Goal: Information Seeking & Learning: Learn about a topic

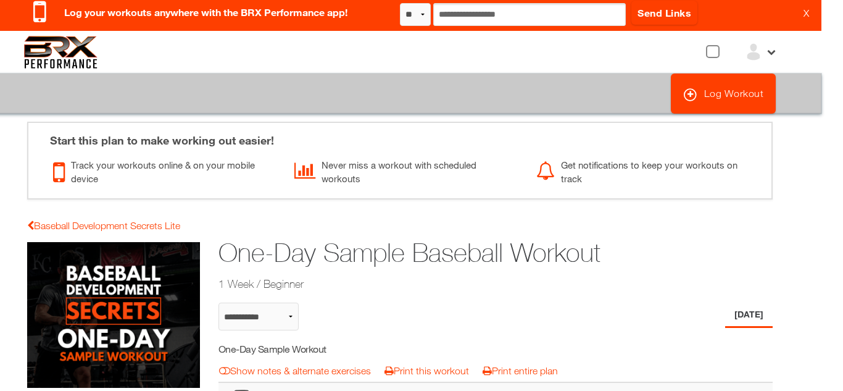
scroll to position [0, 22]
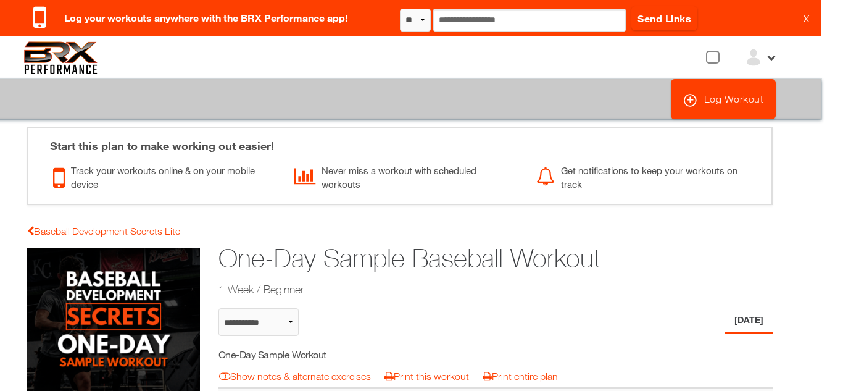
click at [771, 57] on icon at bounding box center [770, 56] width 10 height 10
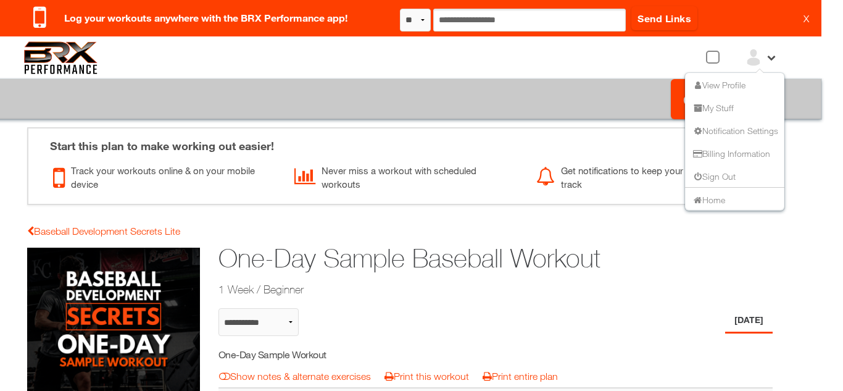
click at [732, 89] on li "View Profile" at bounding box center [734, 84] width 99 height 23
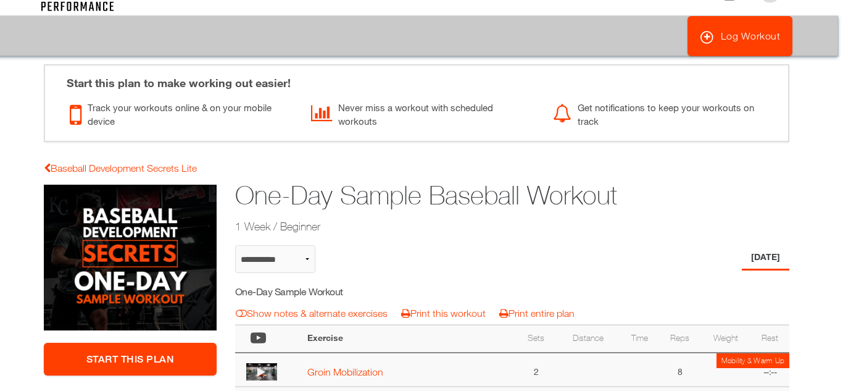
scroll to position [60, 5]
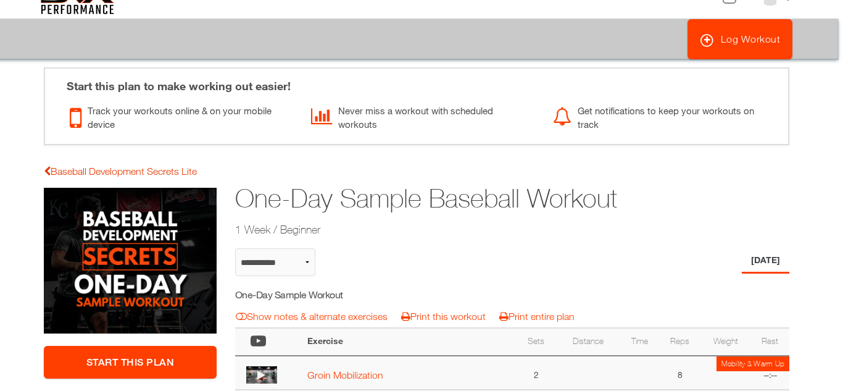
click at [176, 167] on link "Baseball Development Secrets Lite" at bounding box center [120, 170] width 153 height 11
select select "**********"
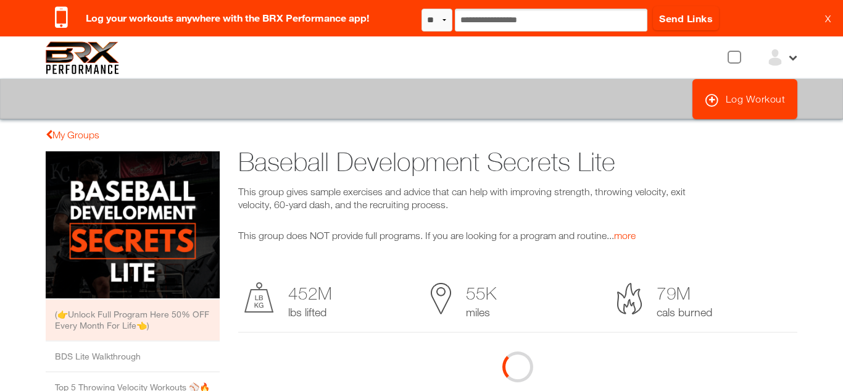
click at [779, 57] on img at bounding box center [775, 57] width 19 height 19
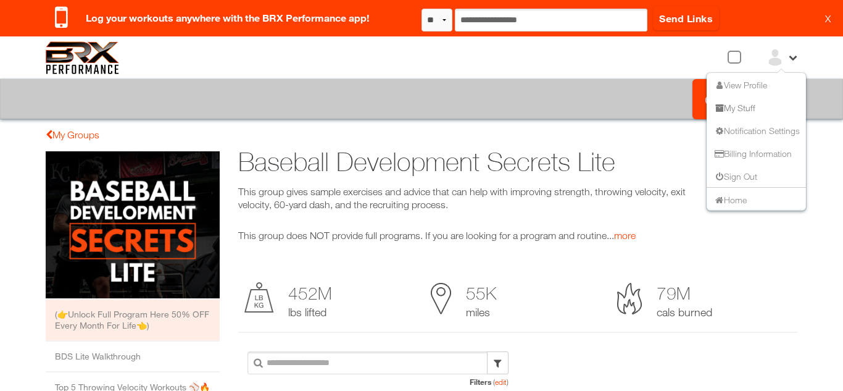
click at [754, 105] on link "My Stuff" at bounding box center [734, 107] width 43 height 10
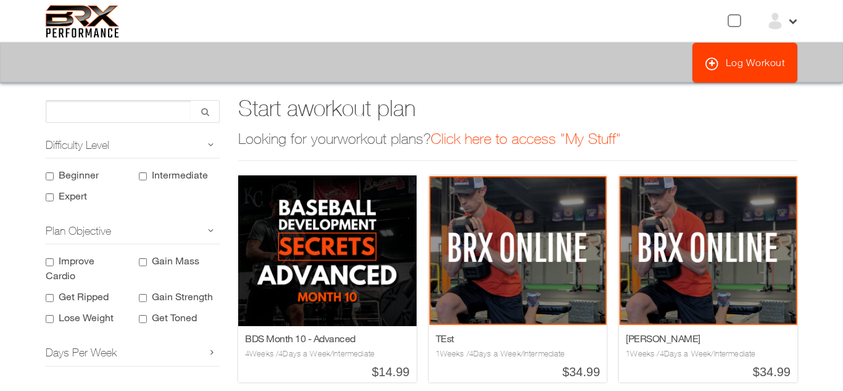
click at [776, 19] on img at bounding box center [775, 21] width 19 height 19
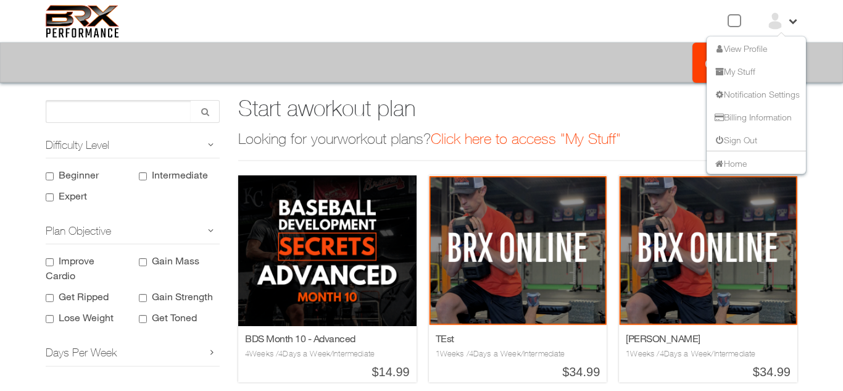
click at [769, 161] on li "Home" at bounding box center [756, 162] width 99 height 23
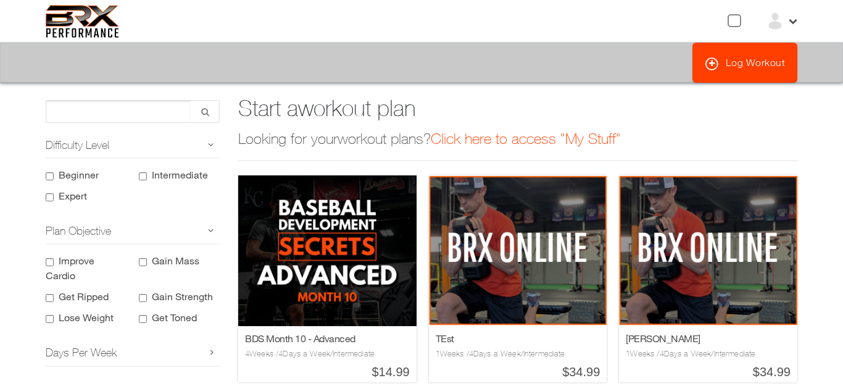
click at [795, 21] on icon at bounding box center [792, 20] width 10 height 10
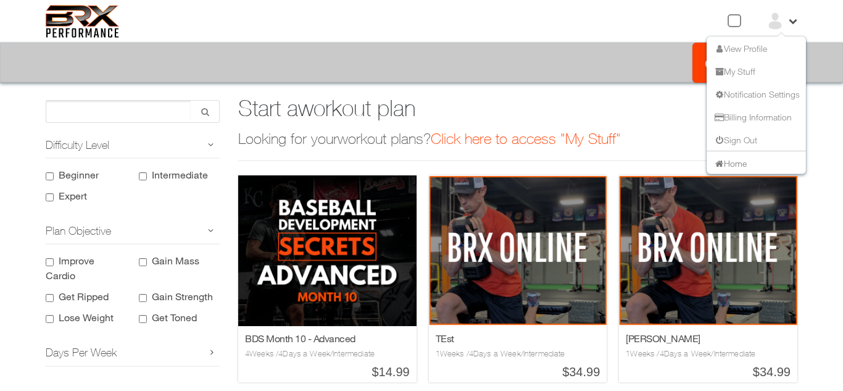
click at [724, 160] on link "Home" at bounding box center [730, 162] width 34 height 10
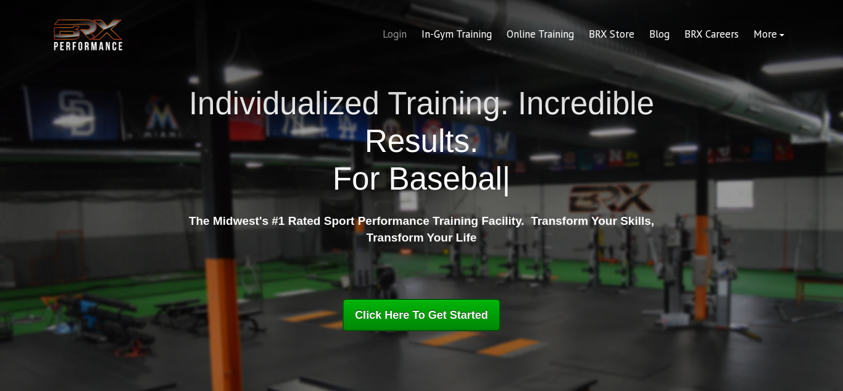
click at [401, 27] on link "Login" at bounding box center [394, 35] width 39 height 30
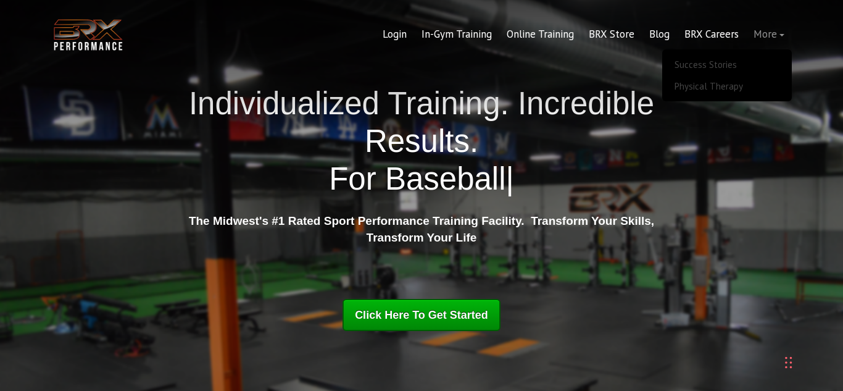
click at [766, 33] on link "More" at bounding box center [769, 35] width 46 height 30
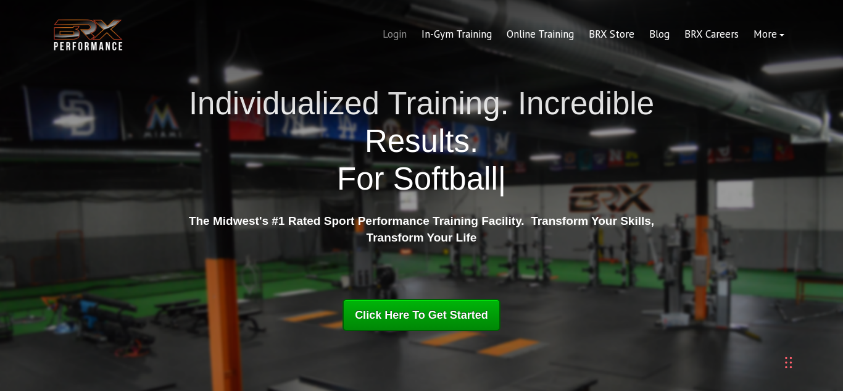
click at [405, 41] on link "Login" at bounding box center [394, 35] width 39 height 30
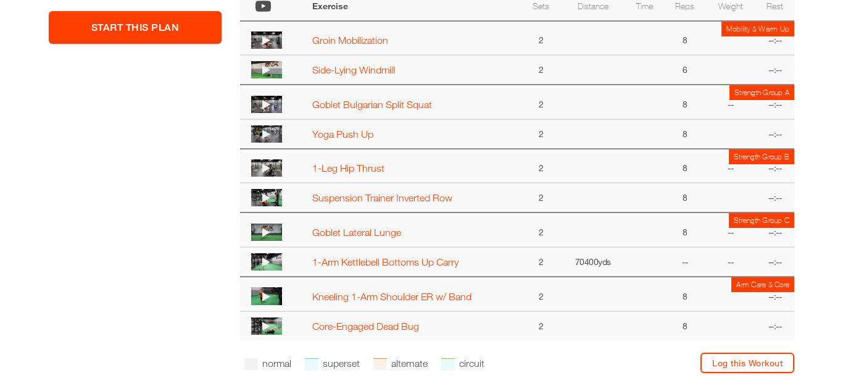
scroll to position [359, 0]
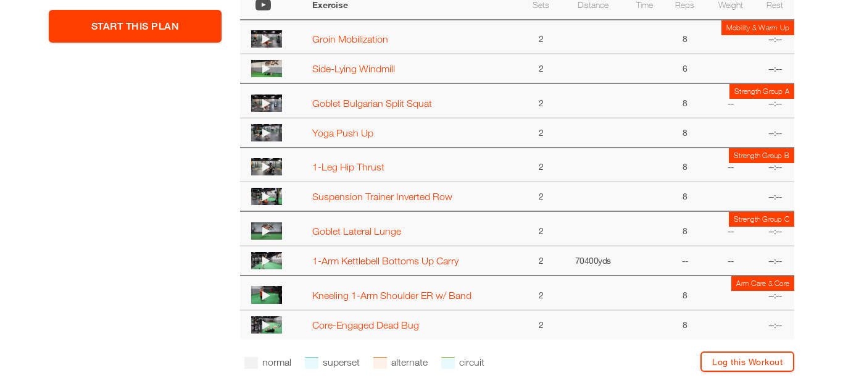
click at [371, 259] on link "1-Arm Kettlebell Bottoms Up Carry" at bounding box center [385, 260] width 146 height 11
select select "**********"
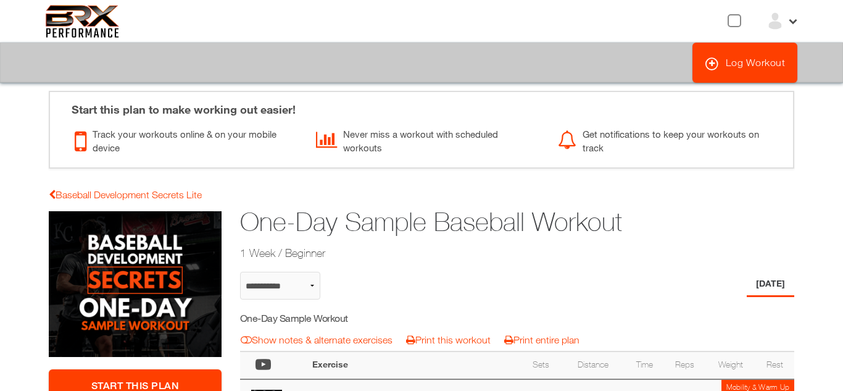
click at [731, 17] on div at bounding box center [734, 20] width 14 height 13
click at [787, 22] on icon at bounding box center [792, 20] width 10 height 10
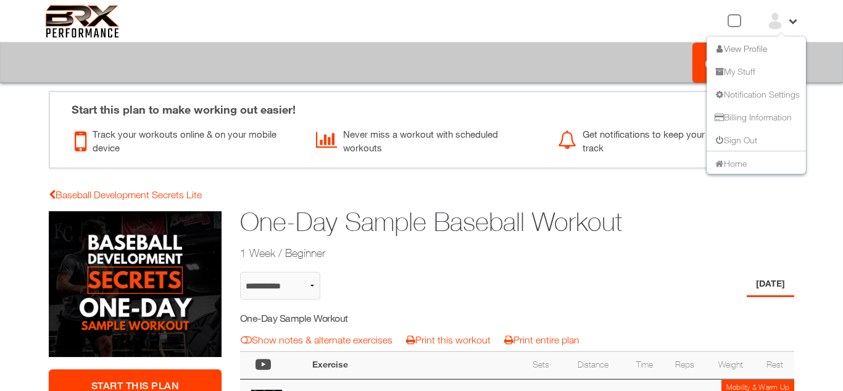
click at [750, 49] on link "View Profile" at bounding box center [740, 48] width 54 height 10
select select "**********"
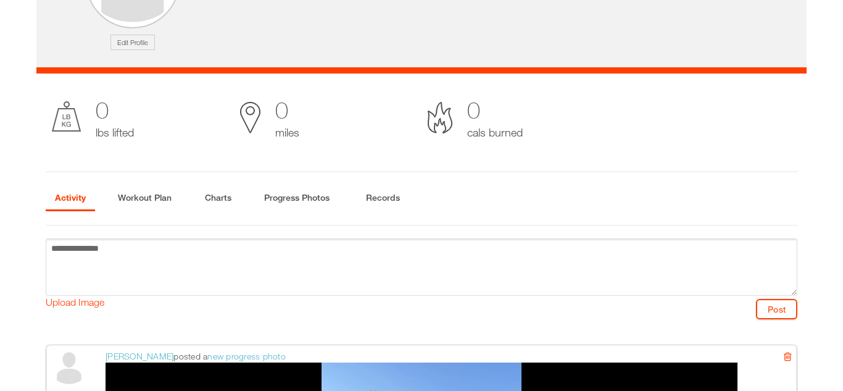
scroll to position [184, 0]
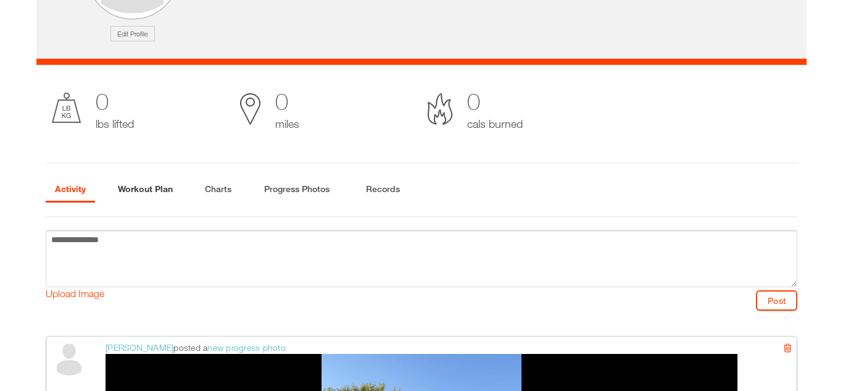
click at [180, 177] on li "Workout Plan" at bounding box center [145, 189] width 73 height 25
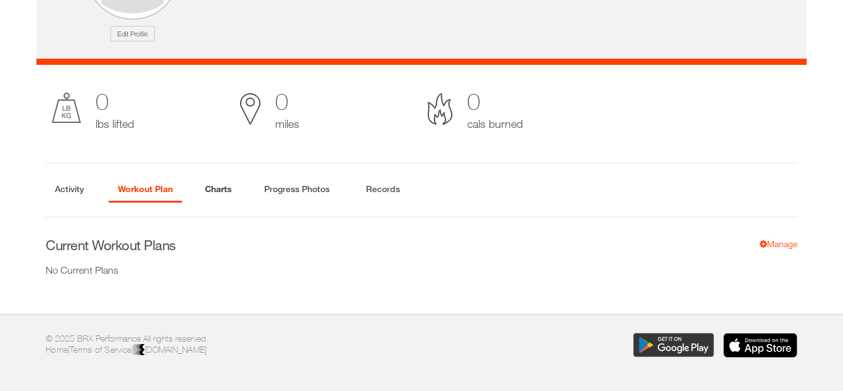
click at [207, 188] on li "Charts" at bounding box center [219, 189] width 46 height 25
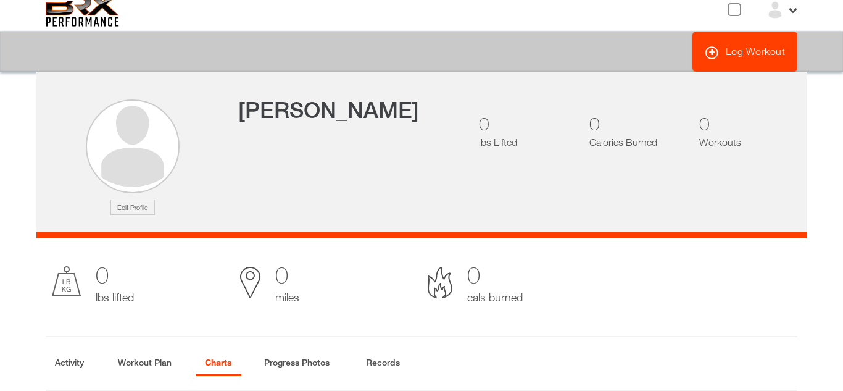
scroll to position [0, 0]
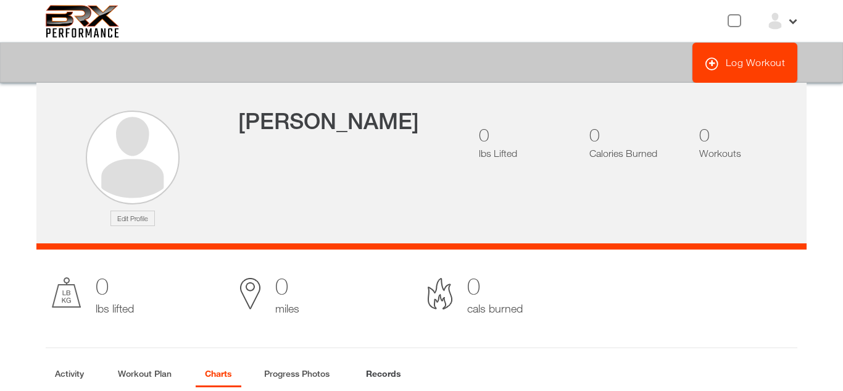
click at [379, 376] on li "Records" at bounding box center [384, 374] width 54 height 25
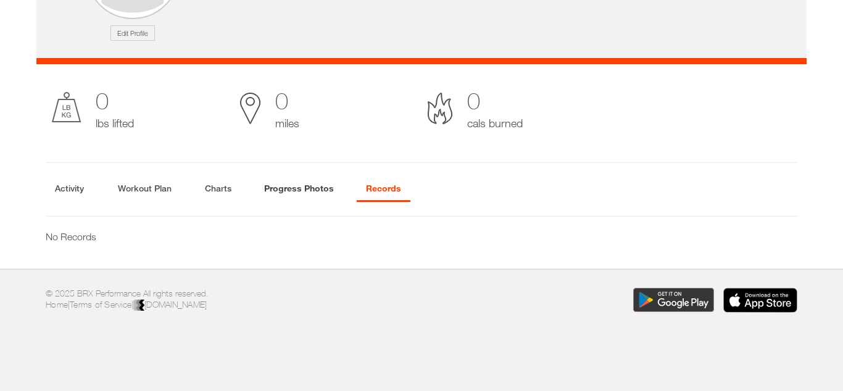
click at [305, 193] on li "Progress Photos" at bounding box center [299, 188] width 88 height 25
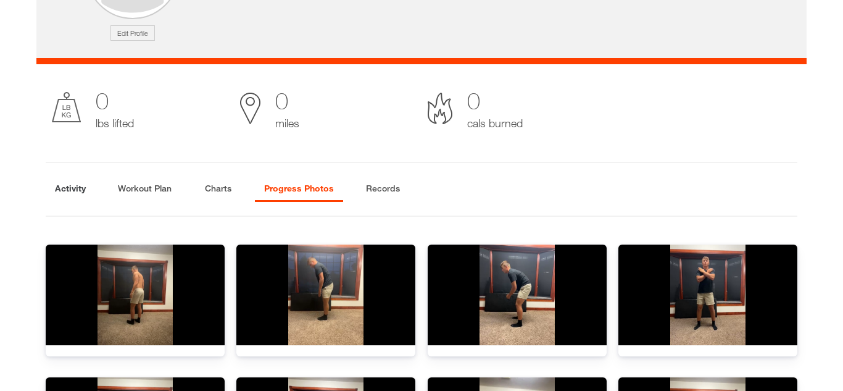
click at [67, 189] on li "Activity" at bounding box center [70, 188] width 49 height 25
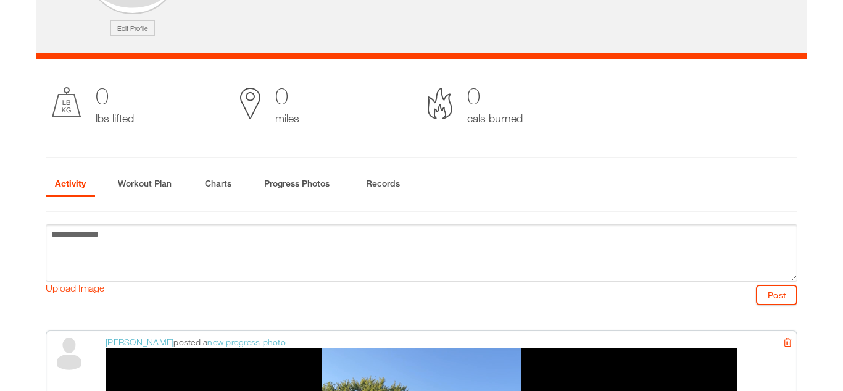
scroll to position [0, 0]
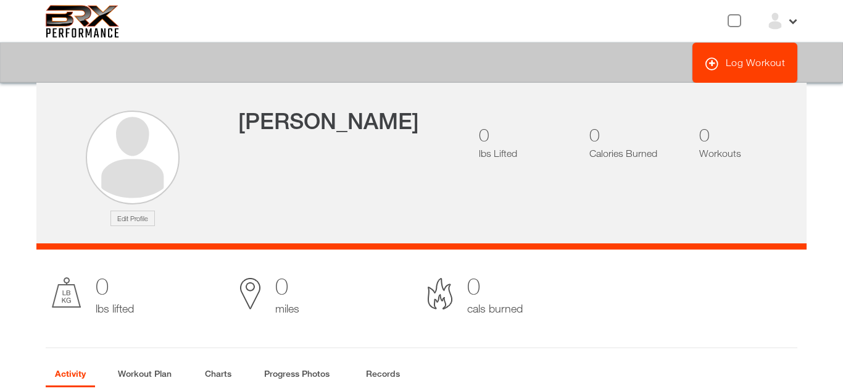
click at [789, 24] on icon at bounding box center [792, 20] width 10 height 10
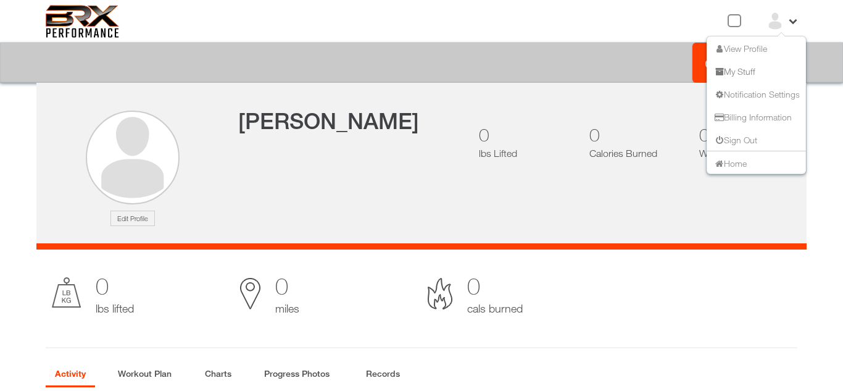
click at [745, 75] on link "My Stuff" at bounding box center [734, 70] width 43 height 10
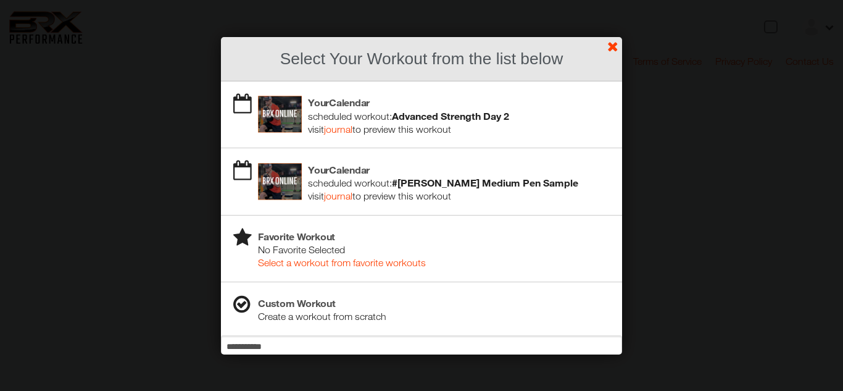
click at [454, 111] on b "Advanced Strength Day 2" at bounding box center [450, 116] width 117 height 12
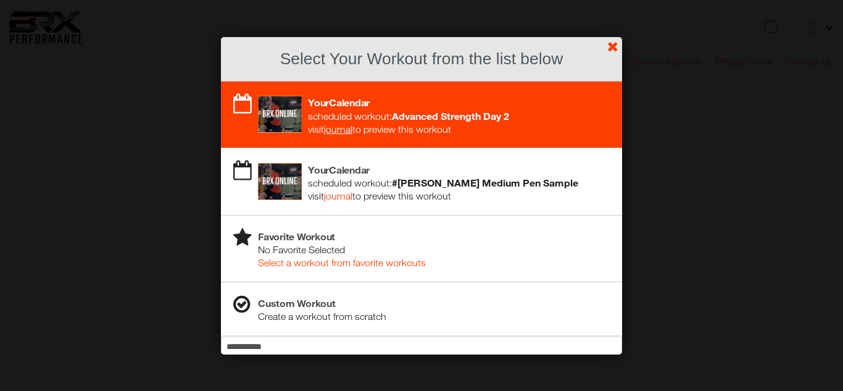
click at [454, 111] on b "Advanced Strength Day 2" at bounding box center [450, 116] width 117 height 12
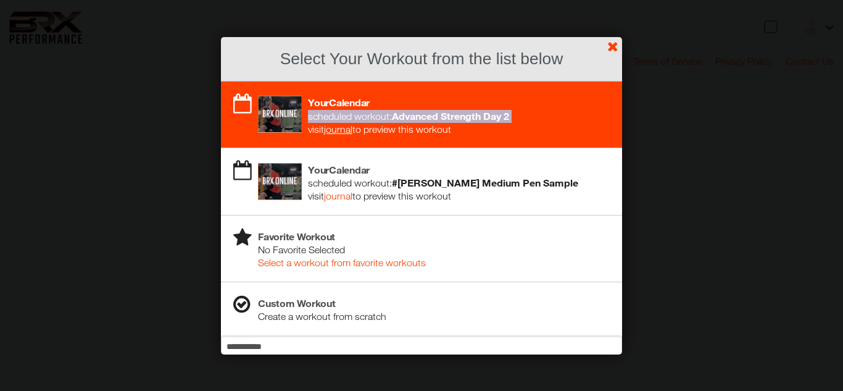
click at [248, 94] on span at bounding box center [242, 104] width 19 height 20
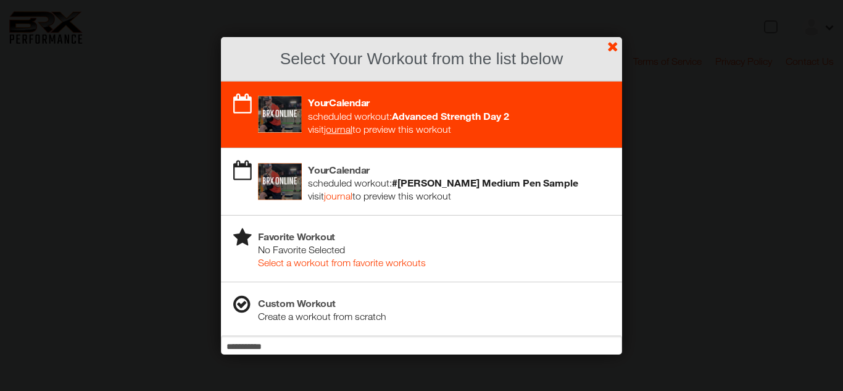
click at [346, 133] on link "journal" at bounding box center [338, 128] width 28 height 11
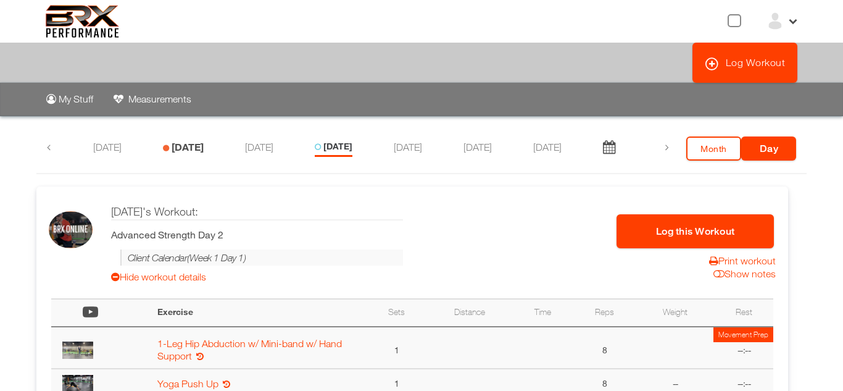
click at [185, 143] on link "[DATE]" at bounding box center [188, 147] width 32 height 12
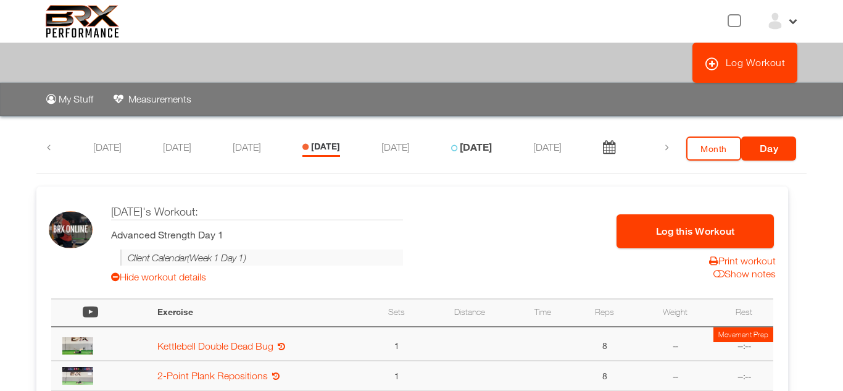
click at [490, 149] on link "[DATE]" at bounding box center [476, 147] width 32 height 12
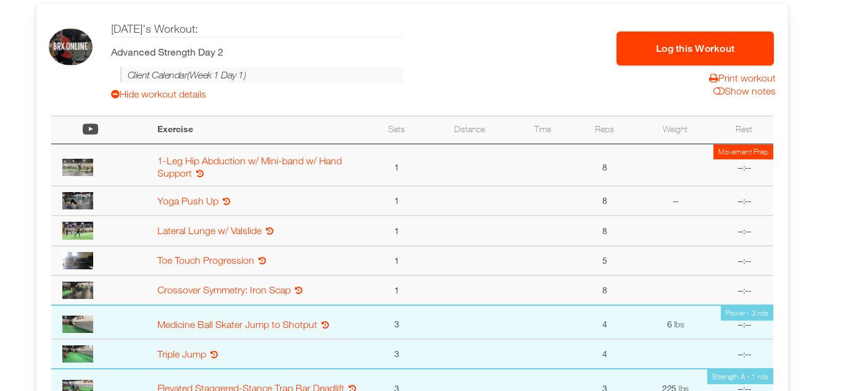
scroll to position [217, 0]
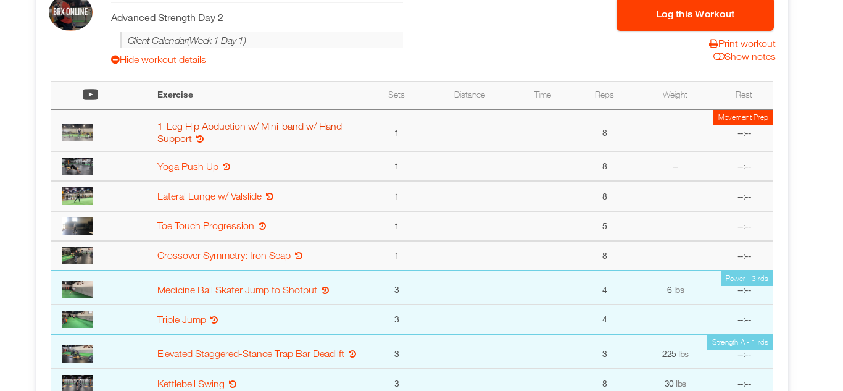
click at [180, 123] on link "1-Leg Hip Abduction w/ Mini-band w/ Hand Support" at bounding box center [249, 131] width 184 height 23
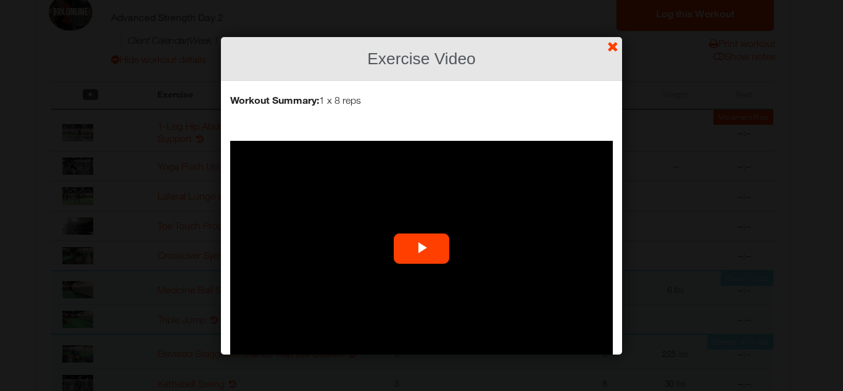
scroll to position [43, 0]
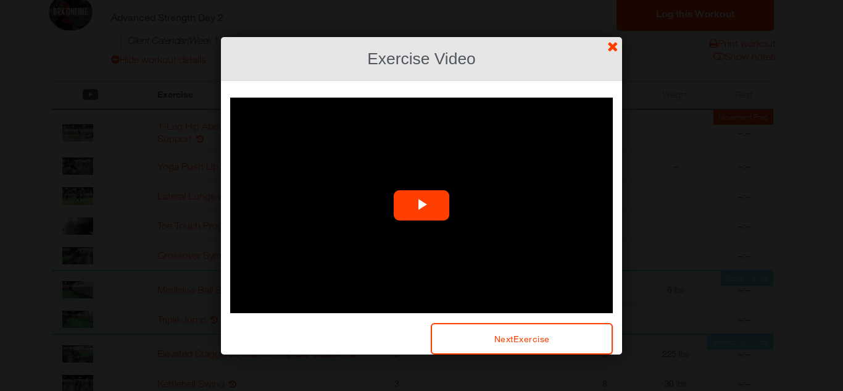
click at [421, 205] on span "Video Player" at bounding box center [421, 205] width 0 height 0
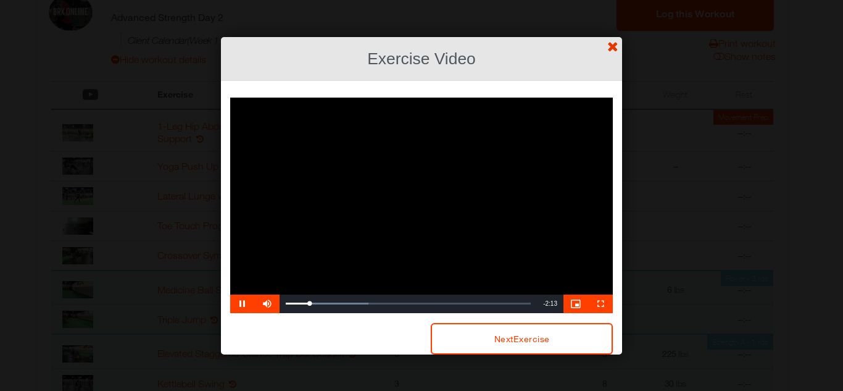
click at [605, 0] on link "?" at bounding box center [421, -1] width 844 height 1
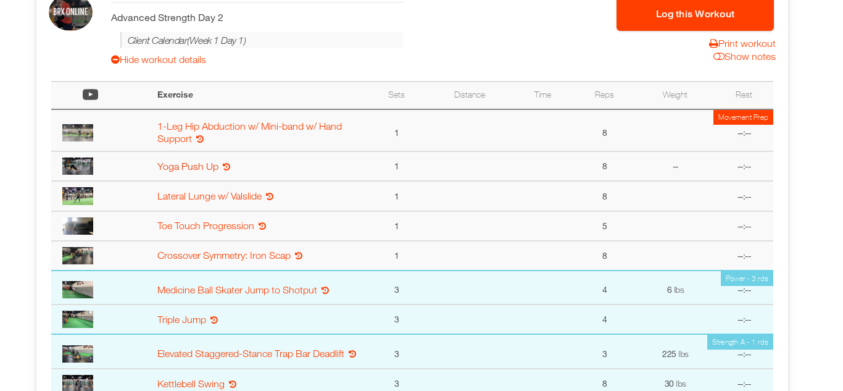
click at [194, 165] on link "Yoga Push Up" at bounding box center [187, 165] width 61 height 11
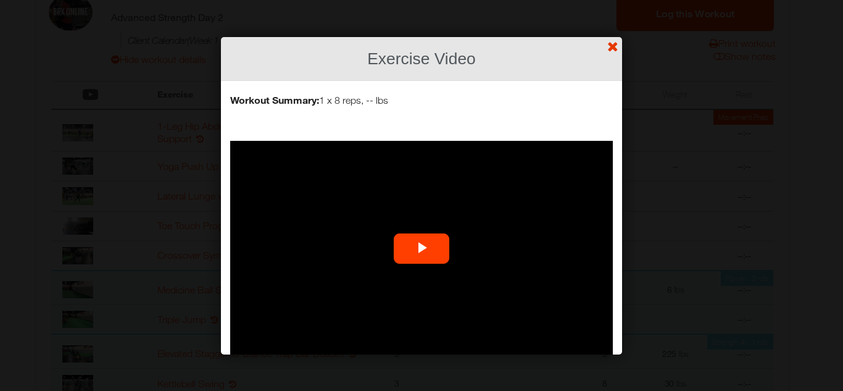
click at [611, 0] on link "?" at bounding box center [421, -1] width 844 height 1
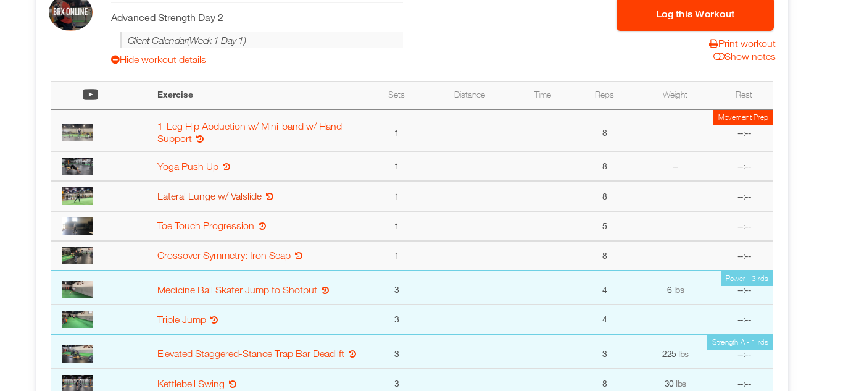
click at [184, 194] on link "Lateral Lunge w/ Valslide" at bounding box center [209, 195] width 104 height 11
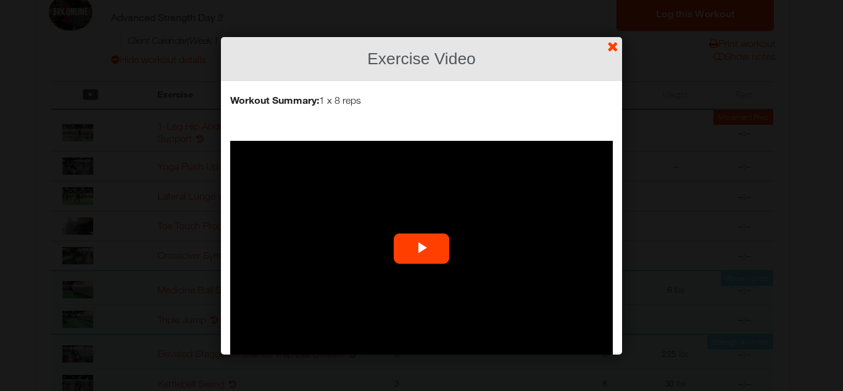
click at [421, 248] on span "Video Player" at bounding box center [421, 248] width 0 height 0
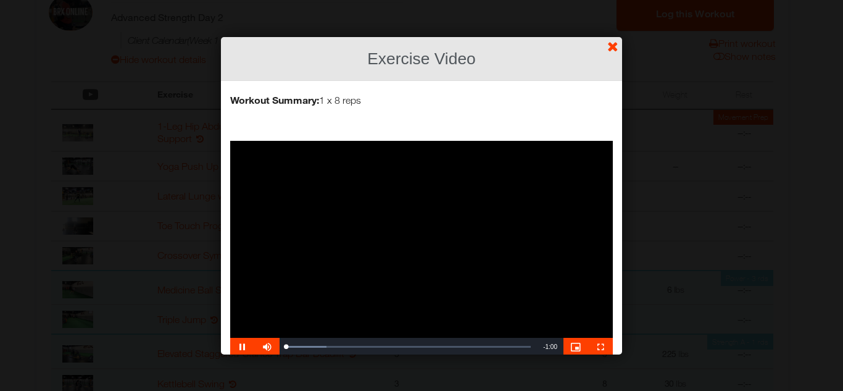
scroll to position [1, 0]
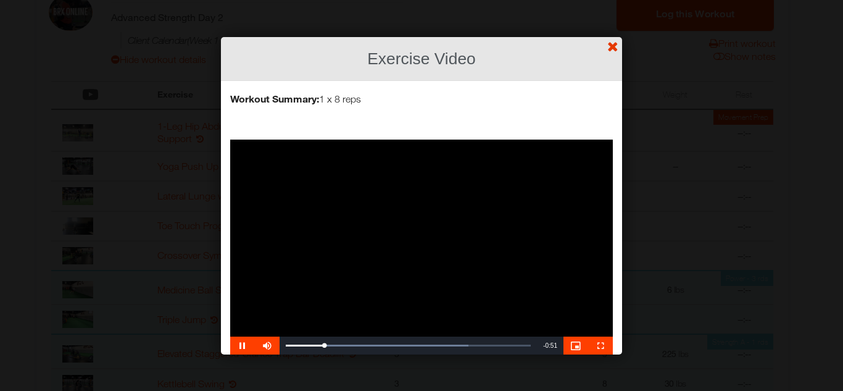
click at [618, 0] on link "?" at bounding box center [421, -1] width 844 height 1
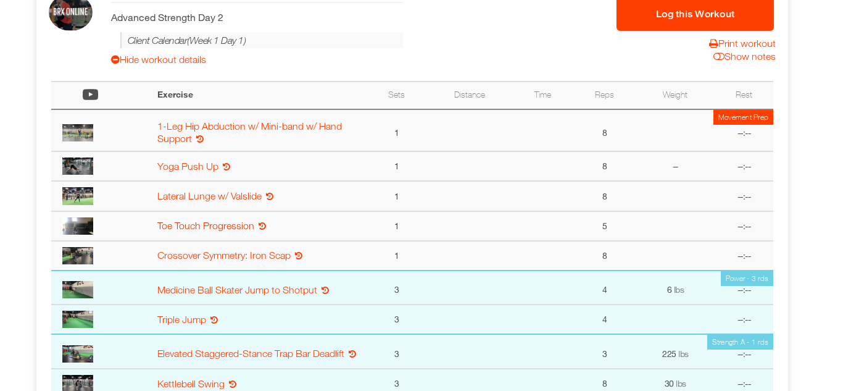
click at [191, 228] on link "Toe Touch Progression" at bounding box center [205, 225] width 97 height 11
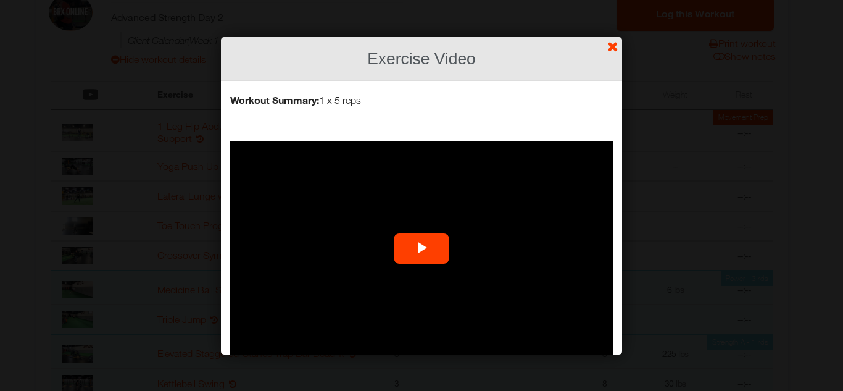
scroll to position [43, 0]
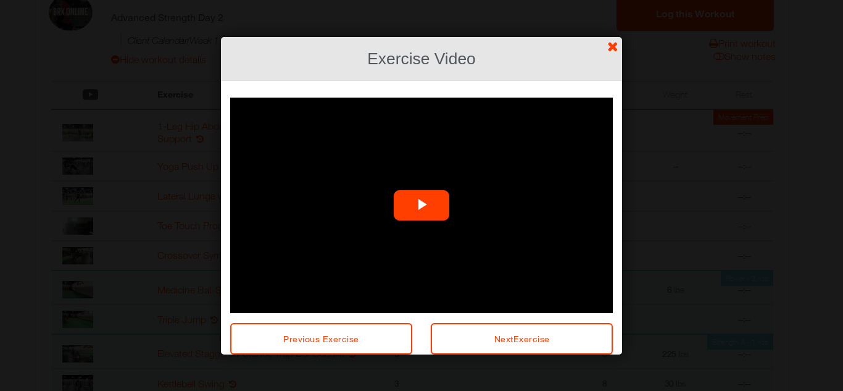
click at [421, 205] on span "Video Player" at bounding box center [421, 205] width 0 height 0
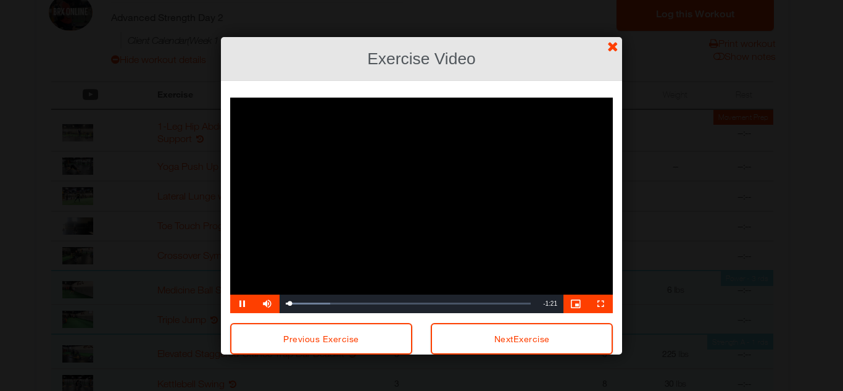
click at [421, 207] on video "Video Player" at bounding box center [421, 204] width 383 height 215
click at [244, 304] on span "Video Player" at bounding box center [242, 304] width 25 height 0
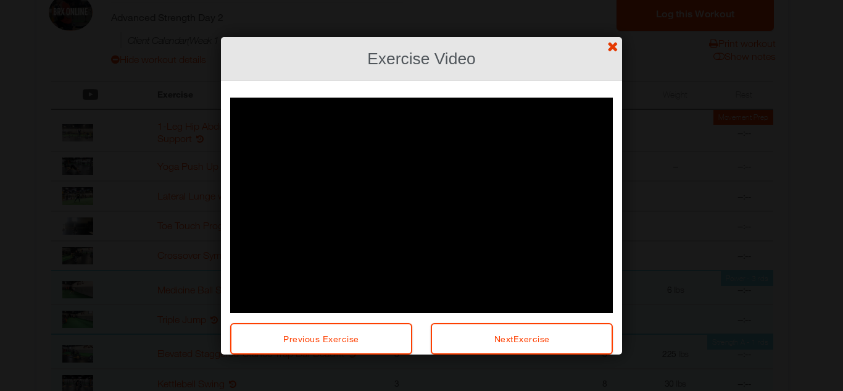
click at [611, 0] on link "?" at bounding box center [421, -1] width 844 height 1
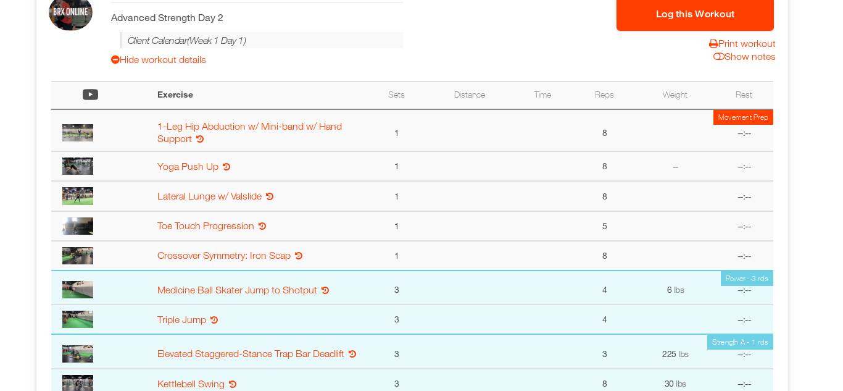
scroll to position [241, 0]
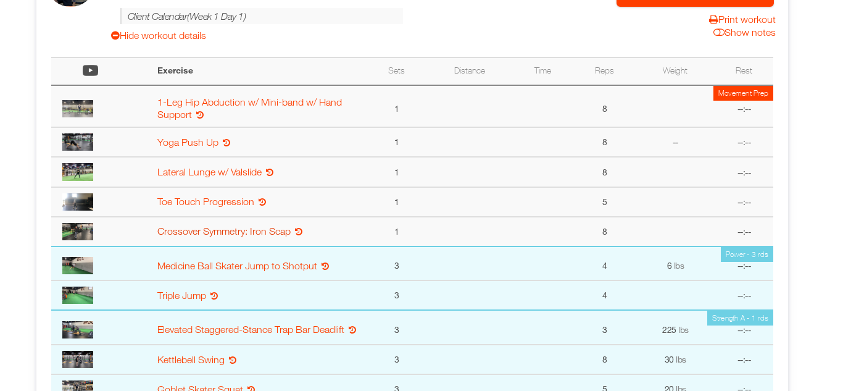
click at [190, 227] on link "Crossover Symmetry: Iron Scap" at bounding box center [223, 230] width 133 height 11
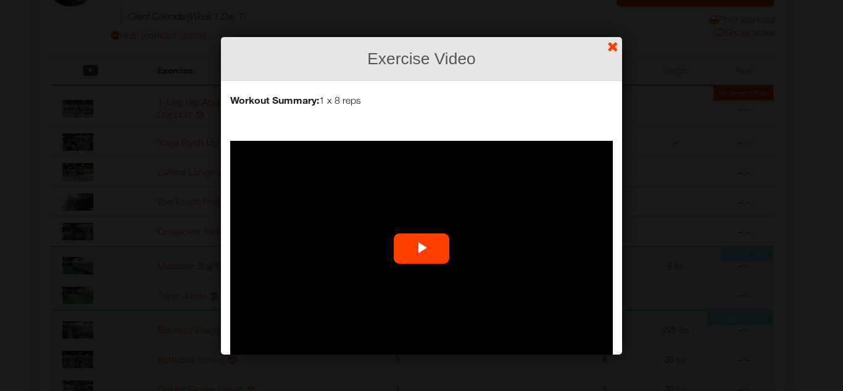
click at [421, 248] on span "Video Player" at bounding box center [421, 248] width 0 height 0
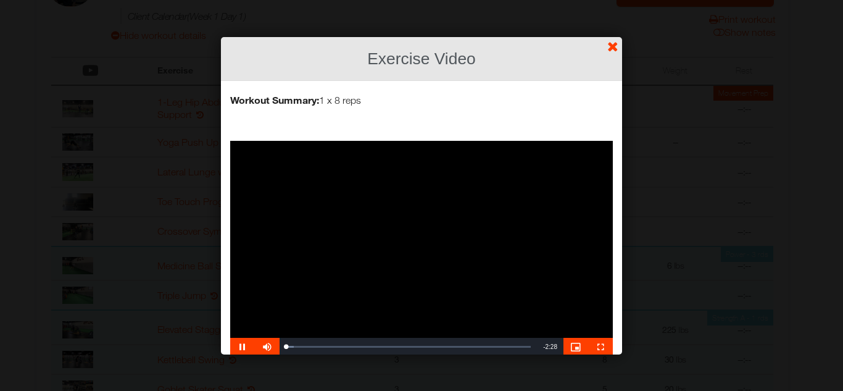
scroll to position [1, 0]
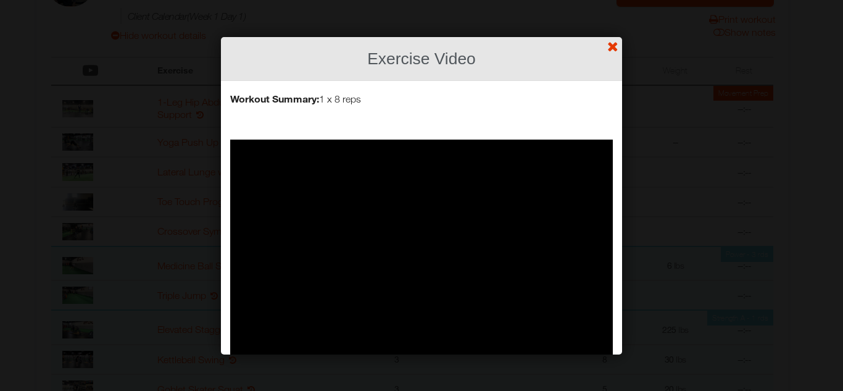
click at [612, 0] on link "?" at bounding box center [421, -1] width 844 height 1
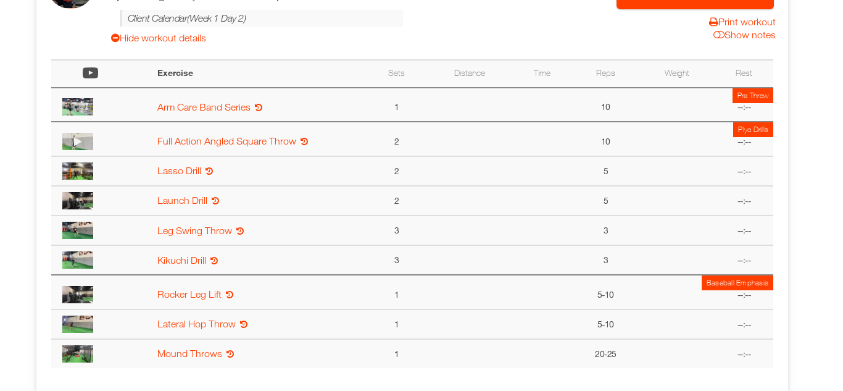
scroll to position [921, 0]
click at [204, 352] on link "Mound Throws" at bounding box center [189, 353] width 65 height 11
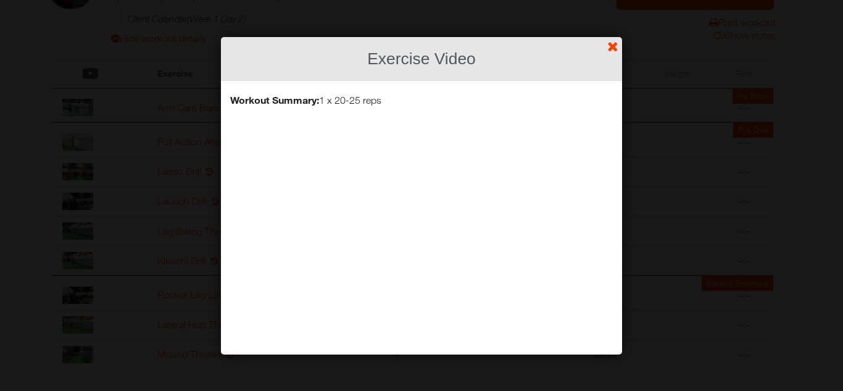
scroll to position [43, 0]
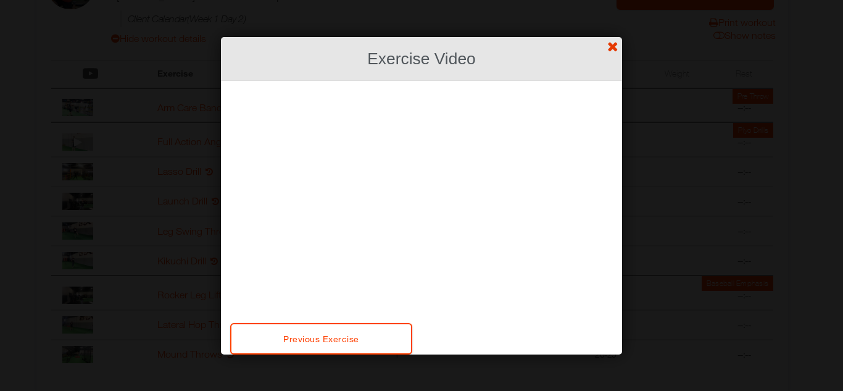
click at [613, 0] on link "?" at bounding box center [421, -1] width 844 height 1
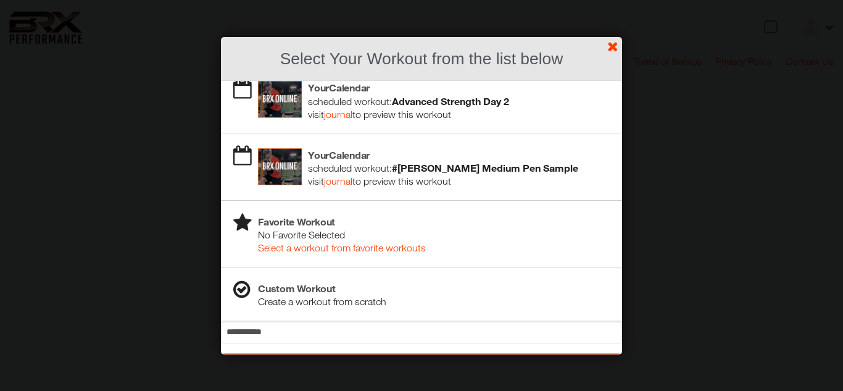
scroll to position [46, 0]
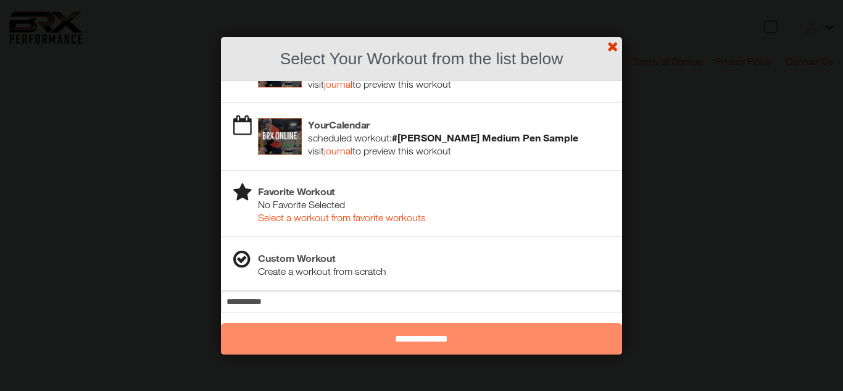
click at [624, 0] on link "?" at bounding box center [421, -1] width 844 height 1
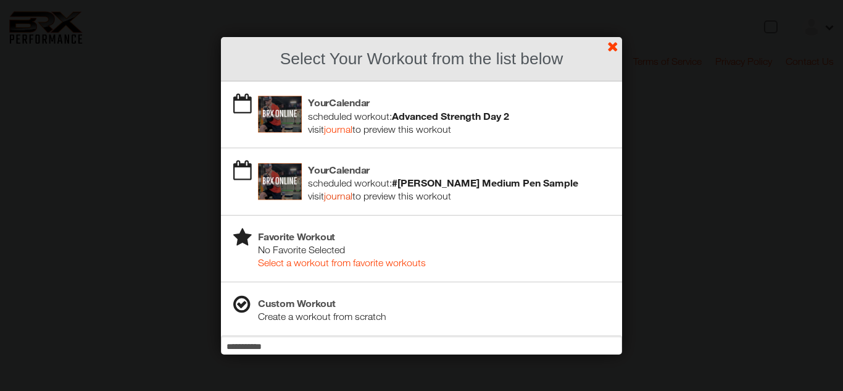
click at [341, 197] on link "journal" at bounding box center [338, 195] width 28 height 11
